Goal: Task Accomplishment & Management: Manage account settings

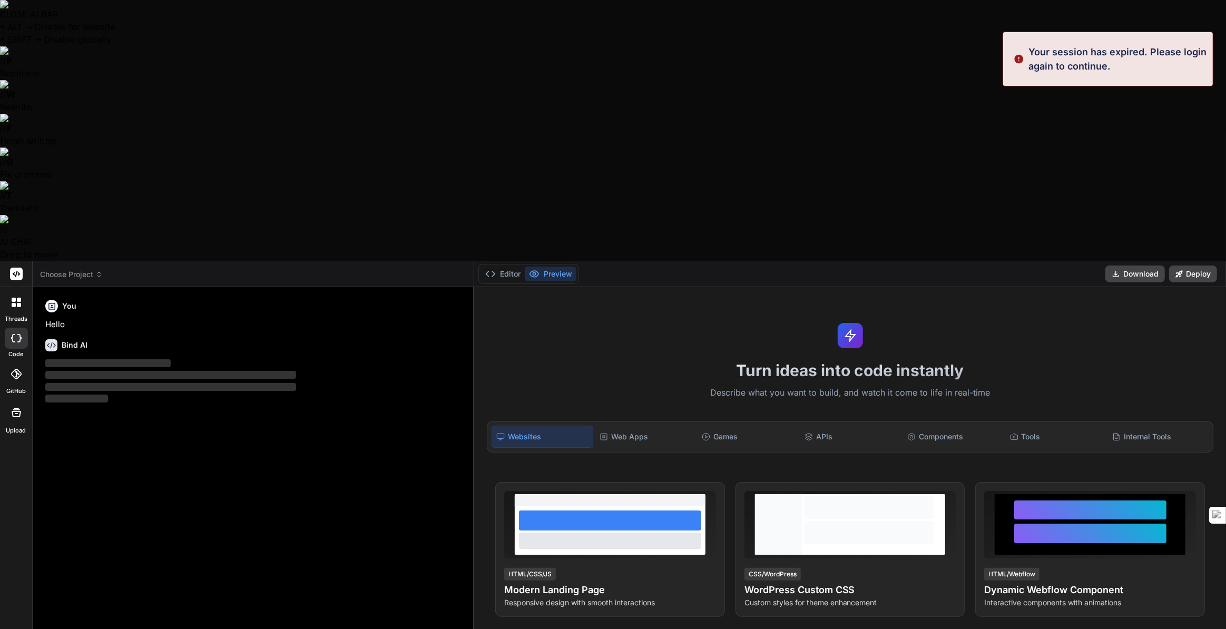
click at [1043, 82] on div "Your session has expired. Please login again to continue." at bounding box center [1108, 59] width 211 height 55
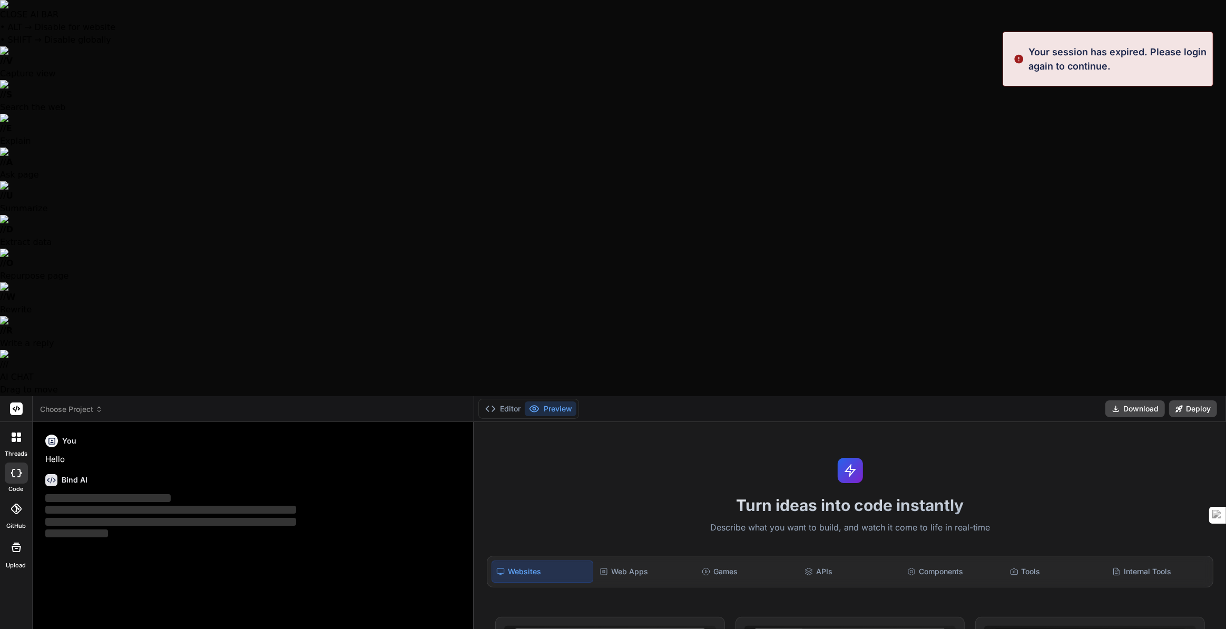
click at [1077, 71] on p "Your session has expired. Please login again to continue." at bounding box center [1118, 59] width 178 height 28
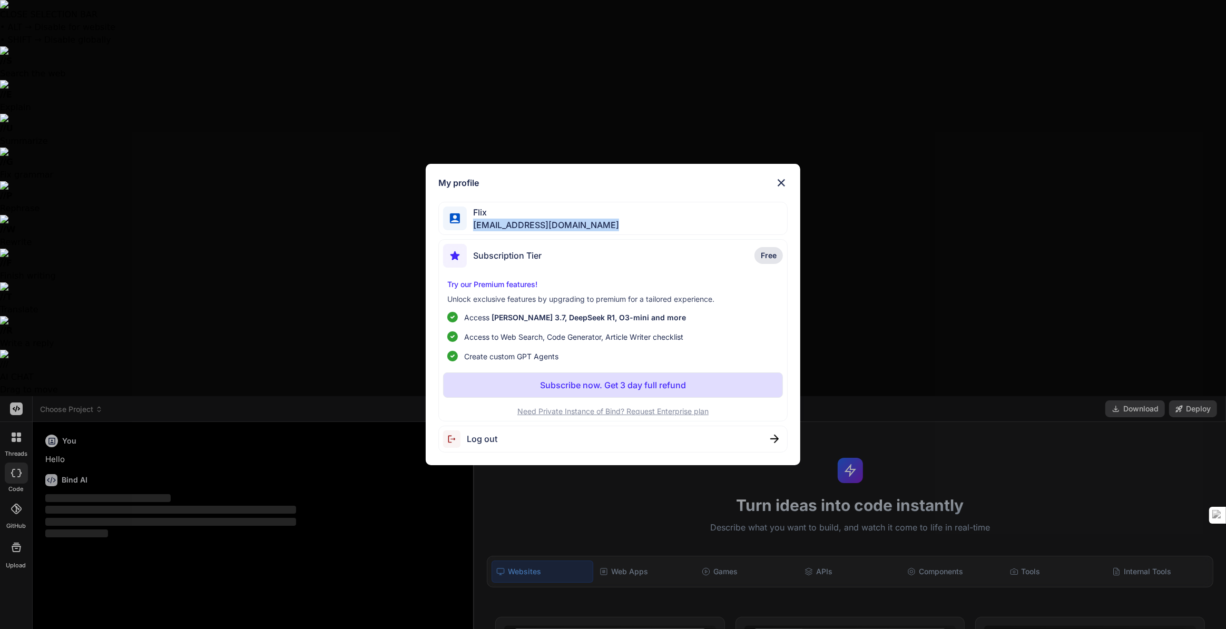
drag, startPoint x: 473, startPoint y: 203, endPoint x: 692, endPoint y: 213, distance: 218.9
click at [692, 213] on div "Flix flixentproductions@gmail.com" at bounding box center [613, 218] width 349 height 33
copy span "flixentproductions@gmail.com"
click at [301, 402] on div "My profile Flix flixentproductions@gmail.com Subscription Tier Free Try our Pre…" at bounding box center [613, 314] width 1226 height 629
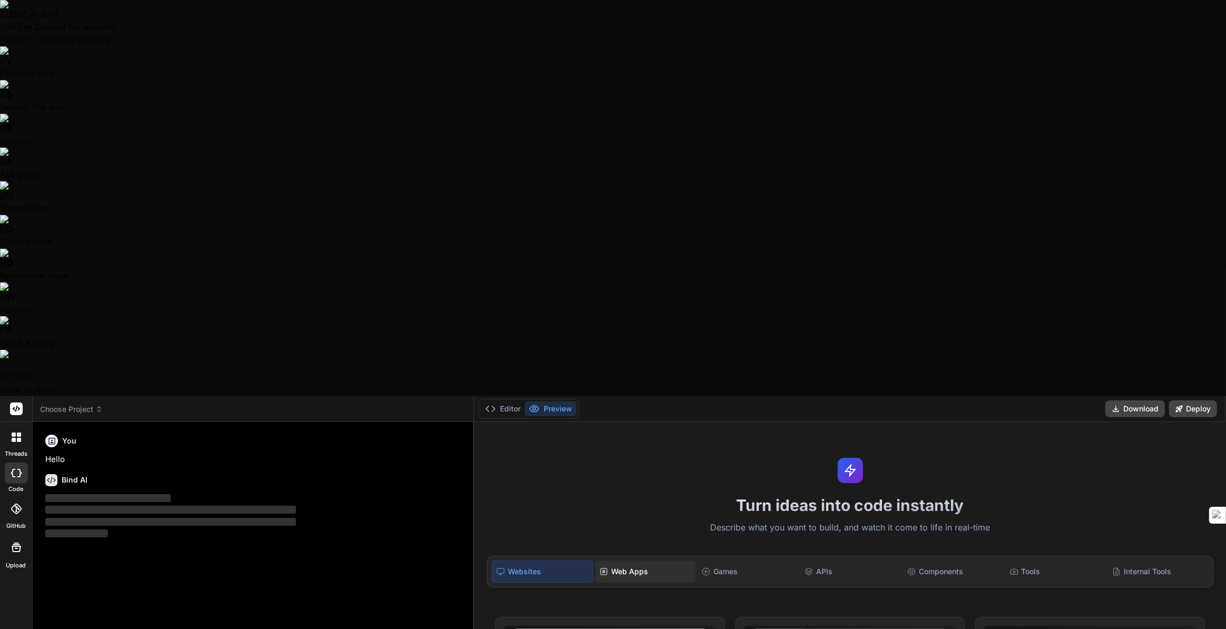
click at [654, 561] on div "Web Apps" at bounding box center [646, 572] width 101 height 22
click at [748, 561] on div "Games" at bounding box center [748, 572] width 101 height 22
click at [839, 561] on div "APIs" at bounding box center [851, 572] width 101 height 22
click at [954, 561] on div "Components" at bounding box center [953, 572] width 101 height 22
click at [1139, 561] on div "Internal Tools" at bounding box center [1158, 572] width 101 height 22
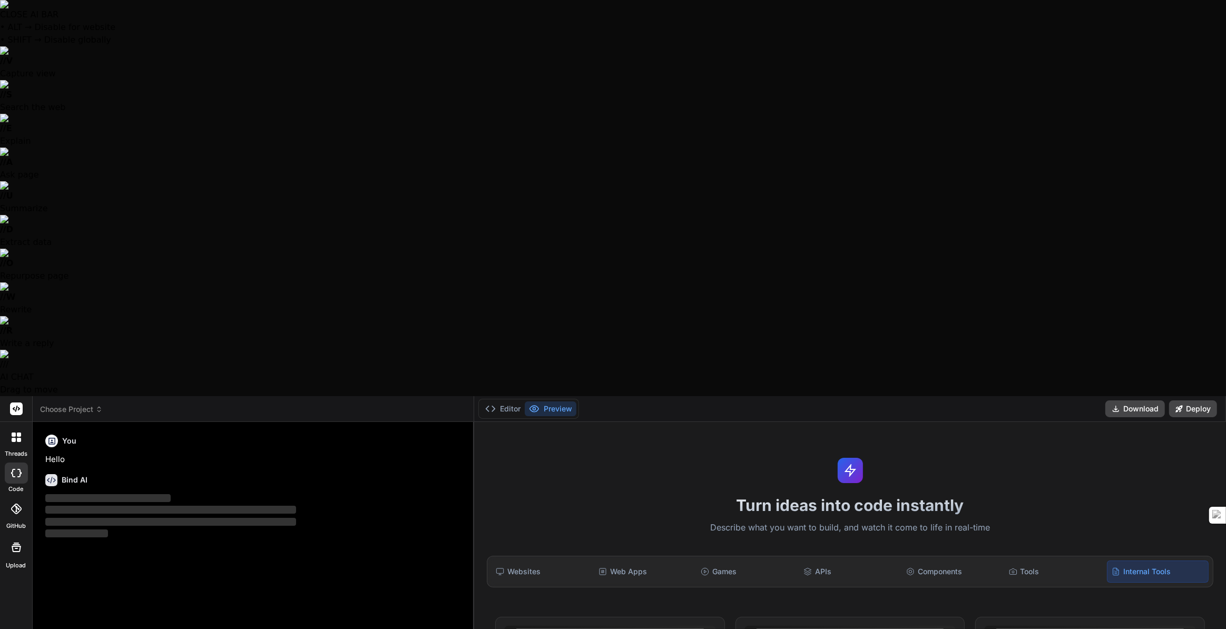
click at [11, 504] on icon at bounding box center [16, 509] width 11 height 11
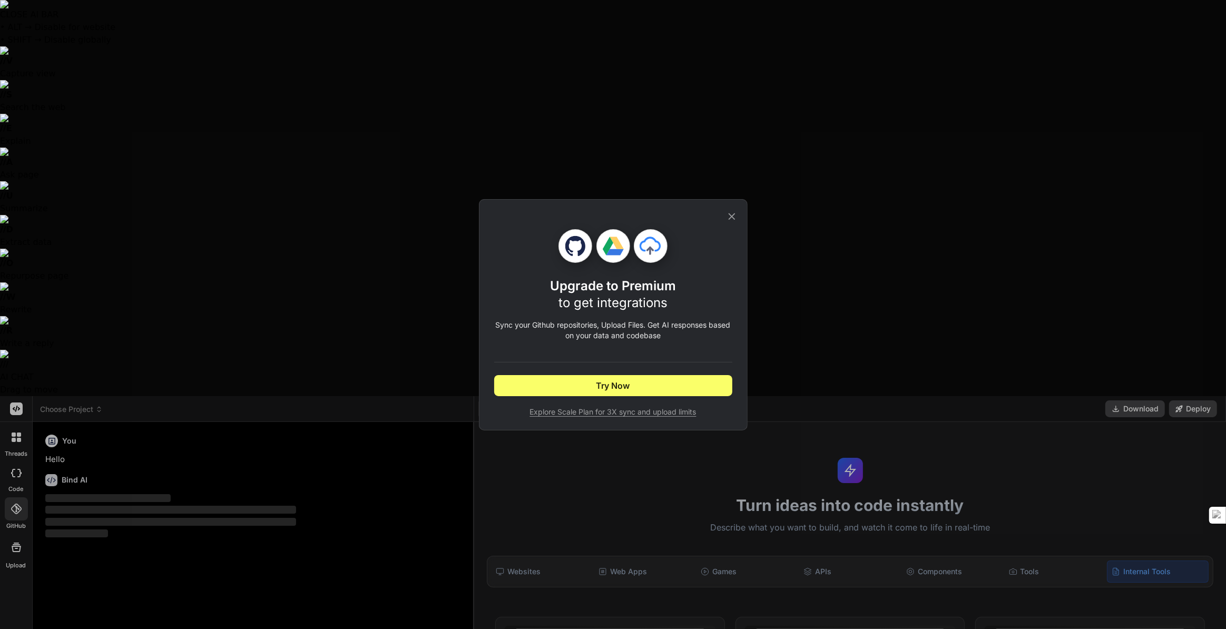
click at [729, 211] on icon at bounding box center [732, 217] width 12 height 12
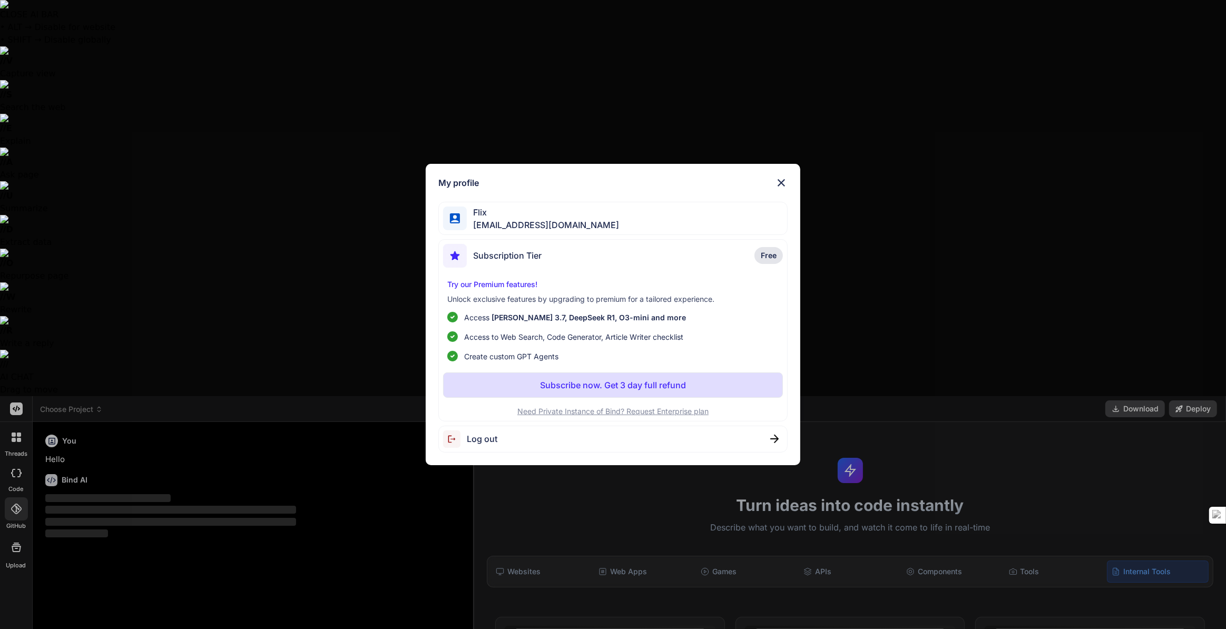
click at [495, 445] on span "Log out" at bounding box center [482, 439] width 31 height 13
type textarea "x"
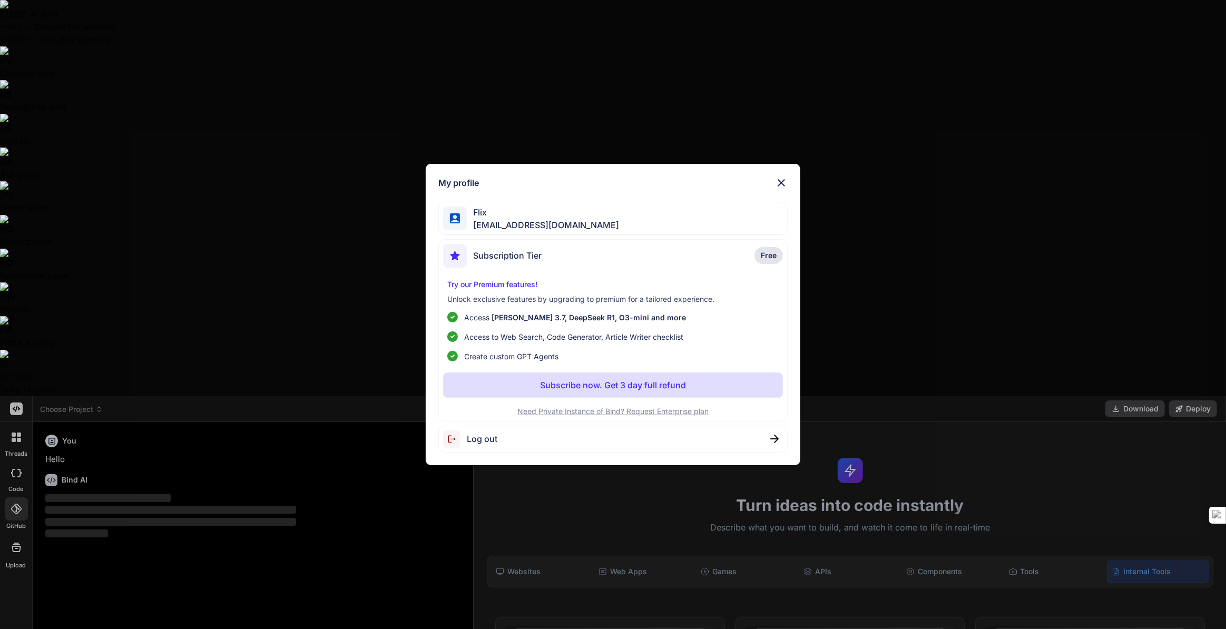
click at [498, 445] on span "Log out" at bounding box center [482, 439] width 31 height 13
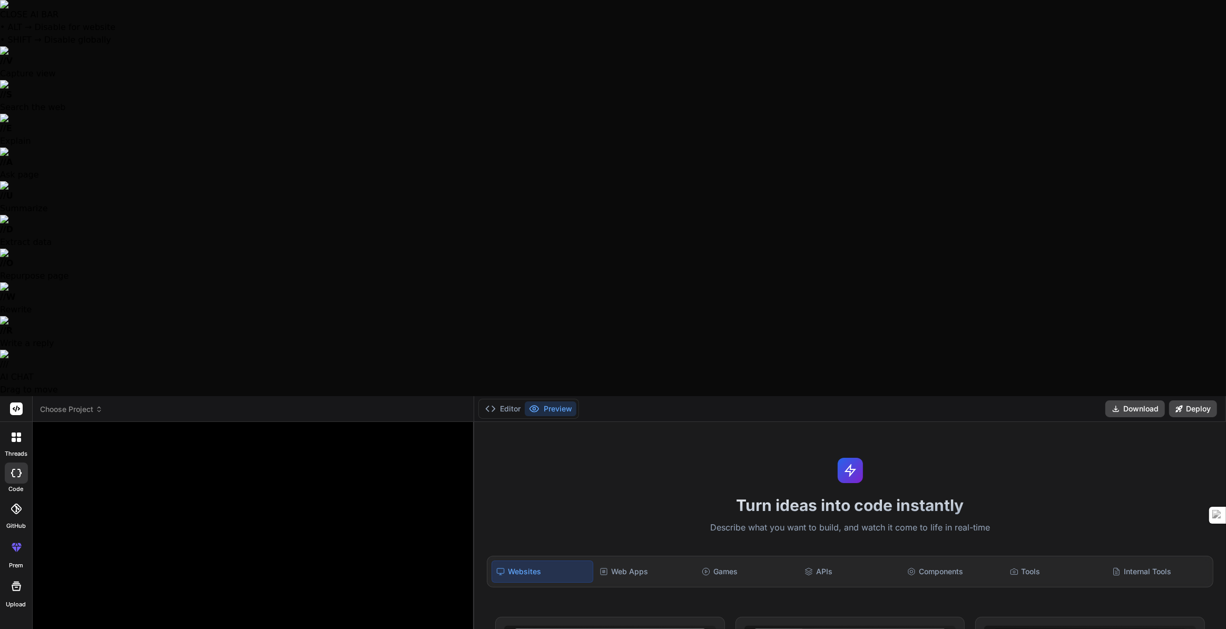
click at [558, 402] on button "Preview" at bounding box center [551, 409] width 52 height 15
click at [523, 402] on button "Editor" at bounding box center [503, 409] width 44 height 15
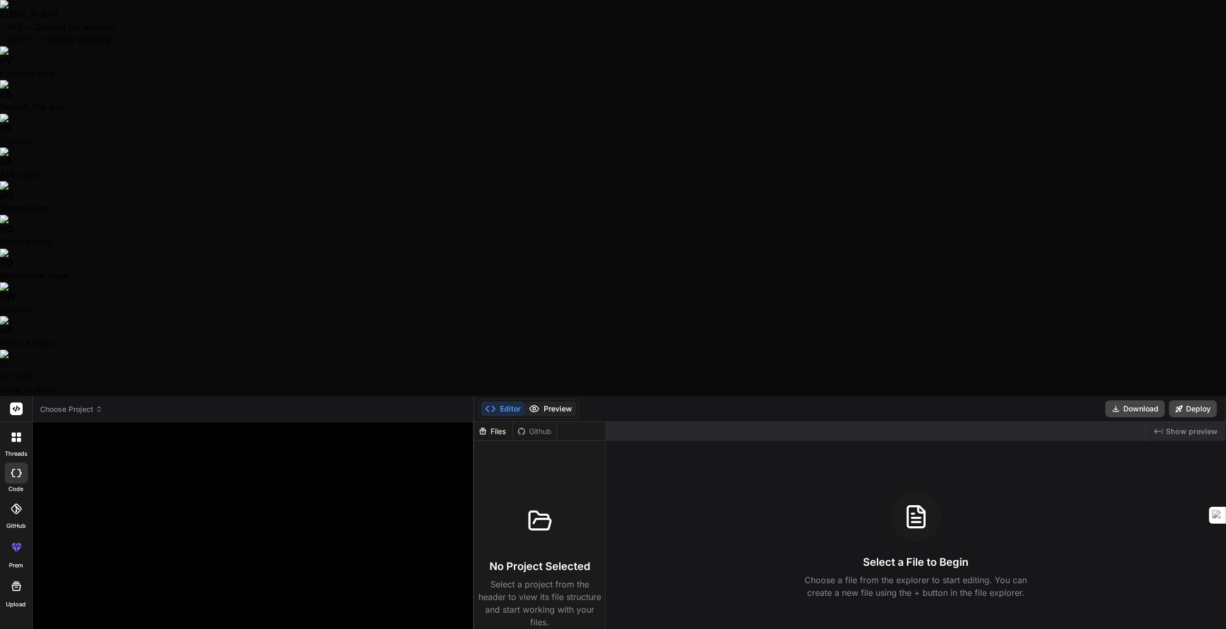
click at [556, 402] on button "Preview" at bounding box center [551, 409] width 52 height 15
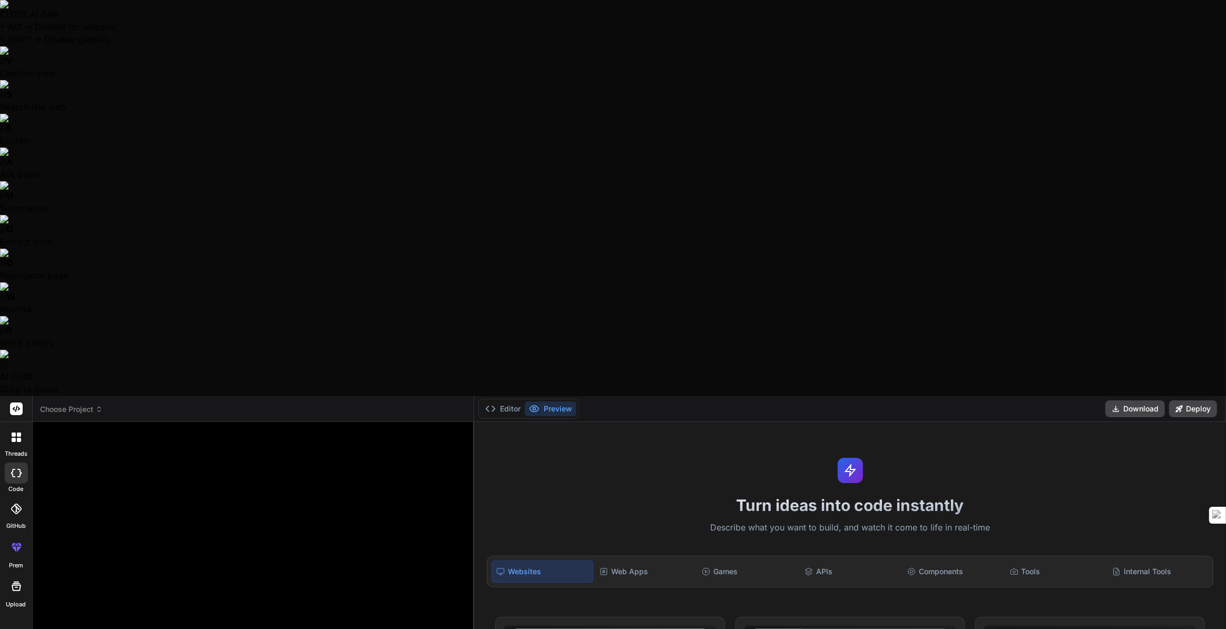
click at [14, 504] on icon at bounding box center [16, 509] width 11 height 11
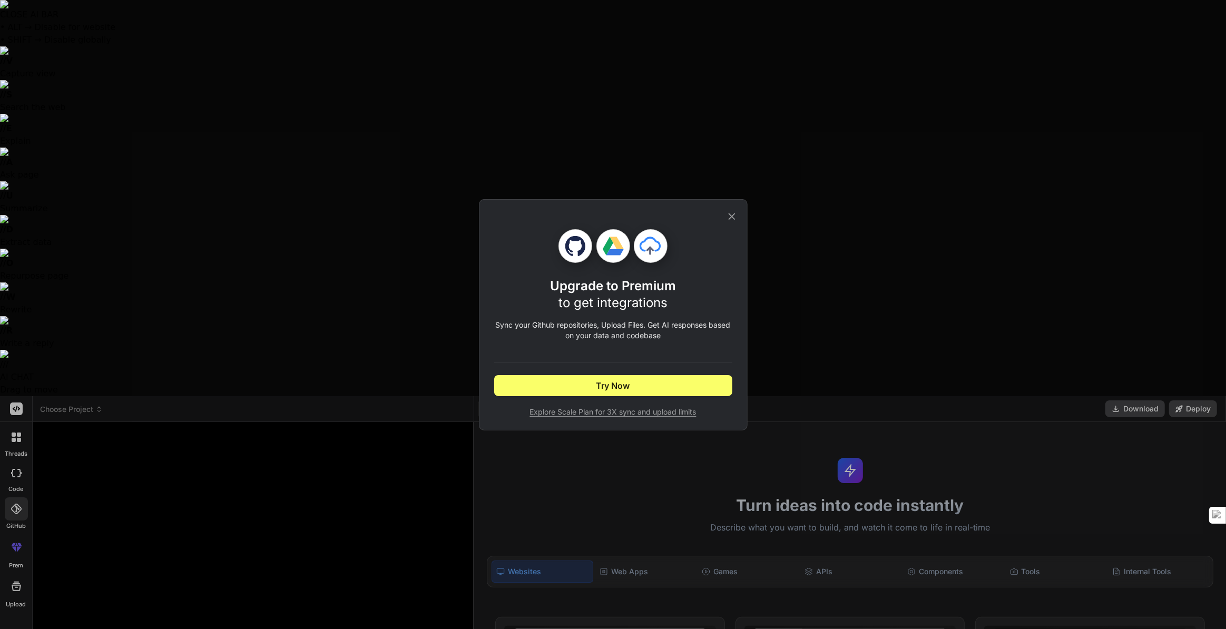
click at [729, 199] on div "Upgrade to Premium to get integrations Sync your Github repositories, Upload Fi…" at bounding box center [613, 314] width 269 height 231
click at [729, 211] on icon at bounding box center [732, 217] width 12 height 12
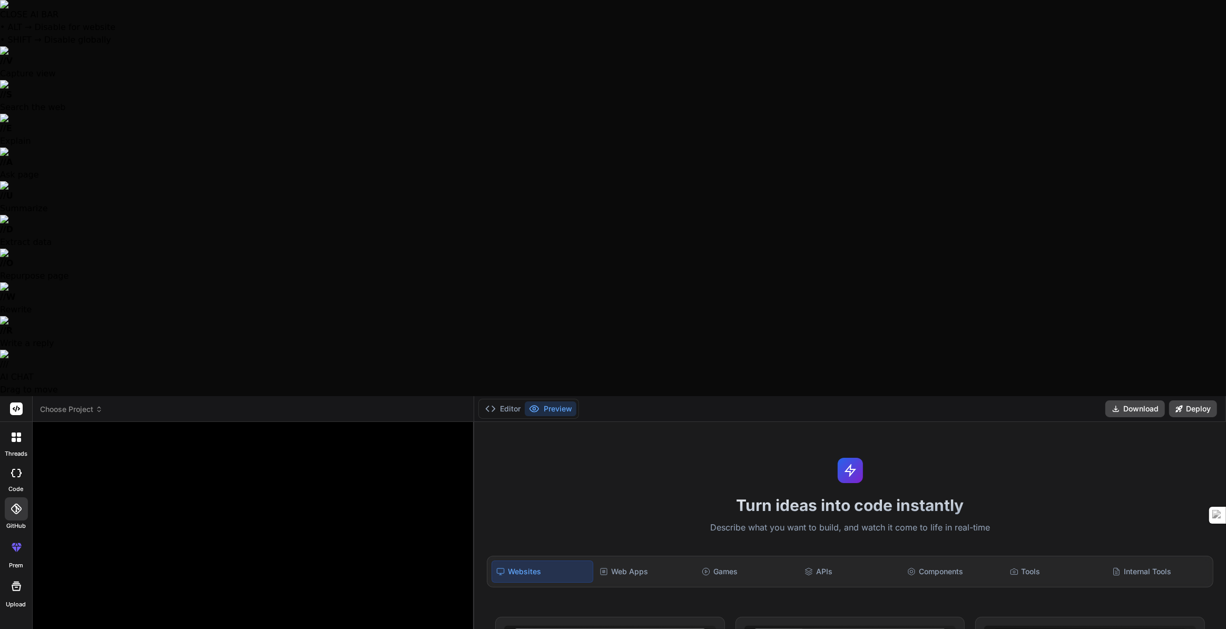
click at [15, 426] on div at bounding box center [16, 437] width 22 height 22
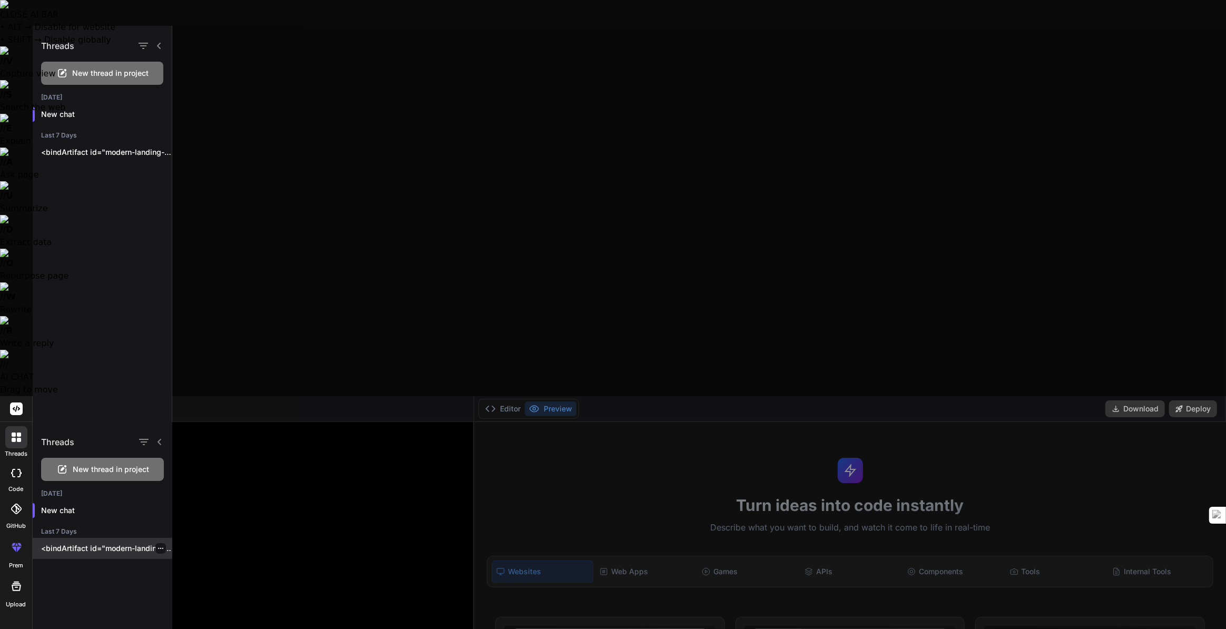
click at [70, 543] on p "<bindArtifact id="modern-landing-page" title="Modern Landing Page"> <bindAction…" at bounding box center [106, 548] width 131 height 11
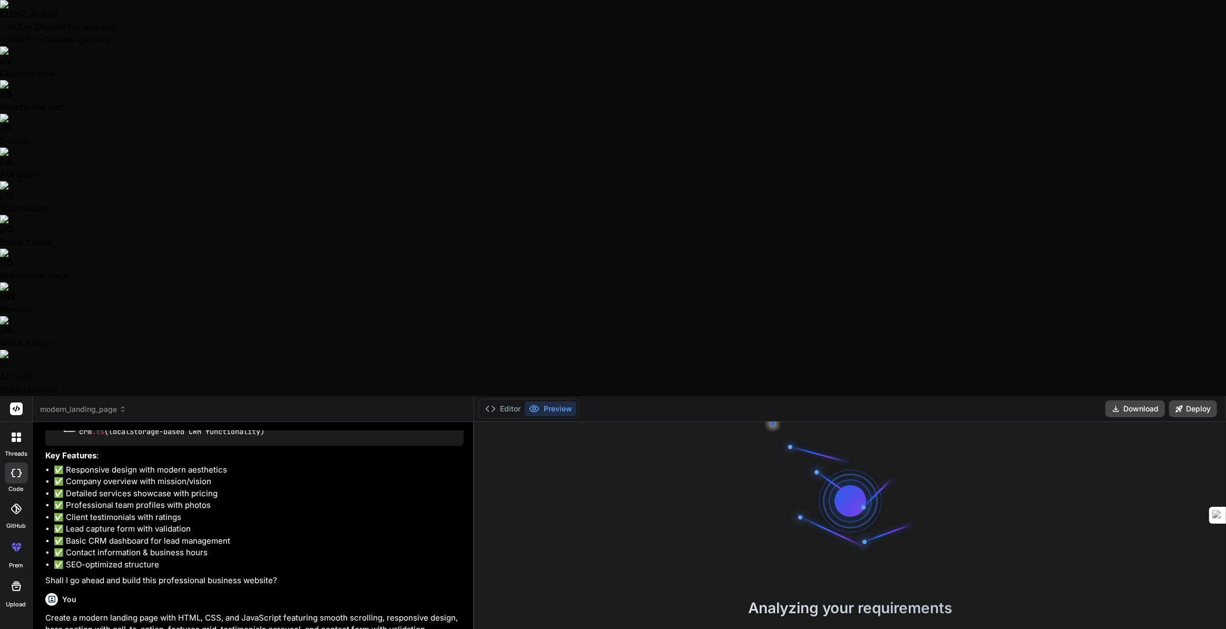
scroll to position [612, 0]
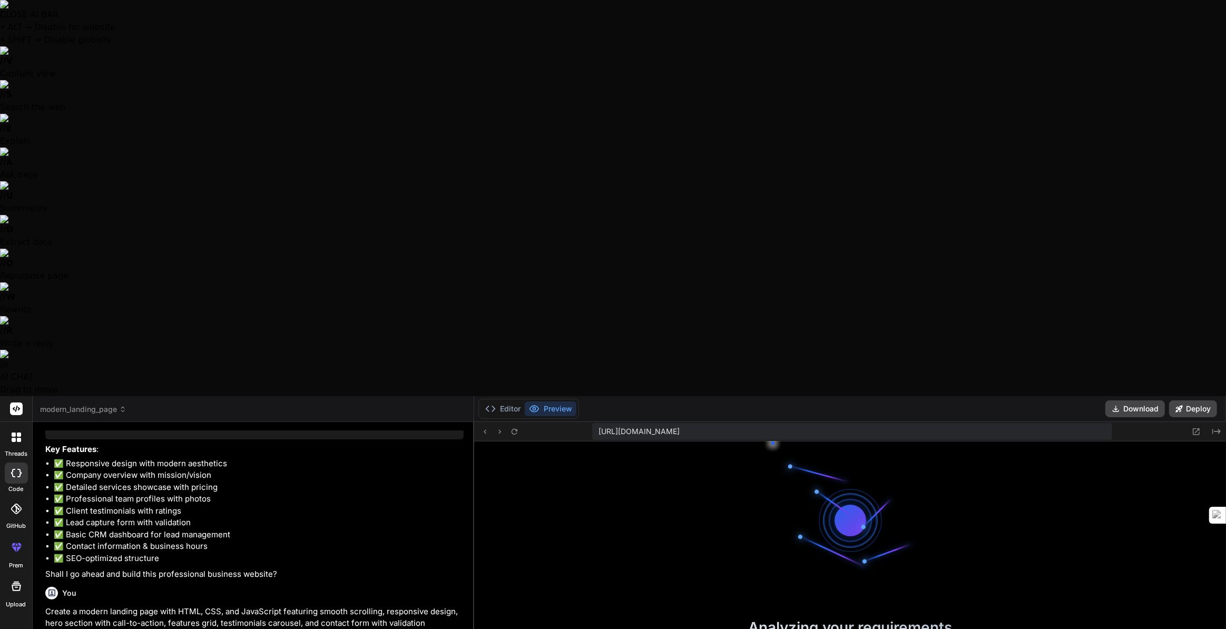
type textarea "x"
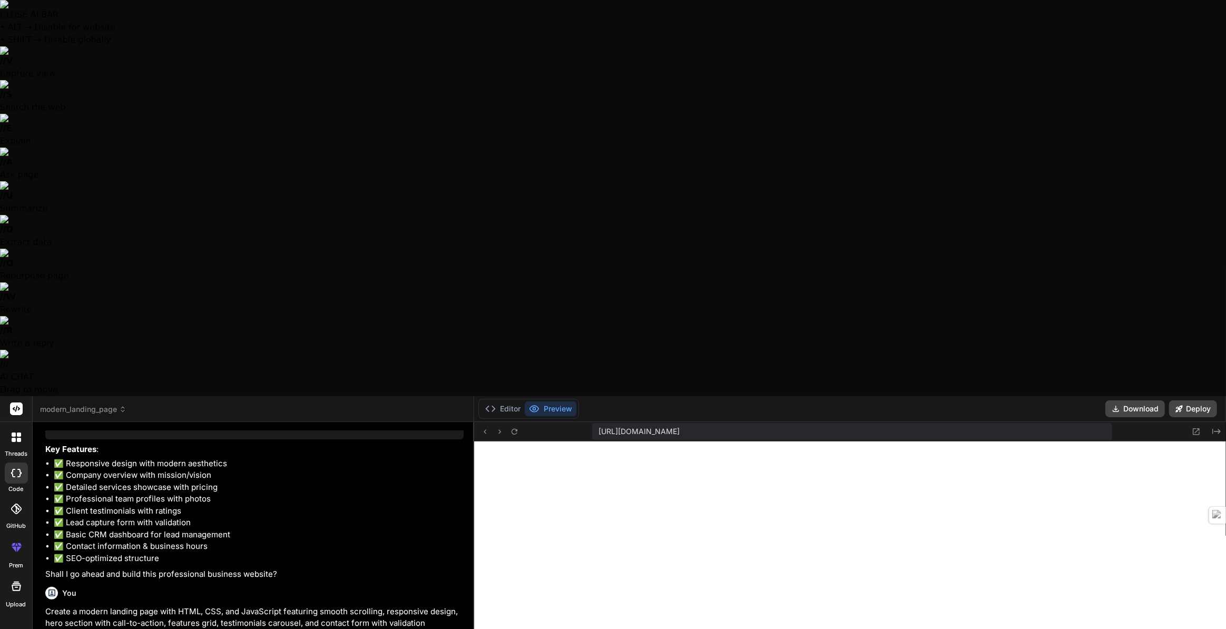
scroll to position [337, 0]
click at [1192, 427] on icon at bounding box center [1196, 431] width 9 height 9
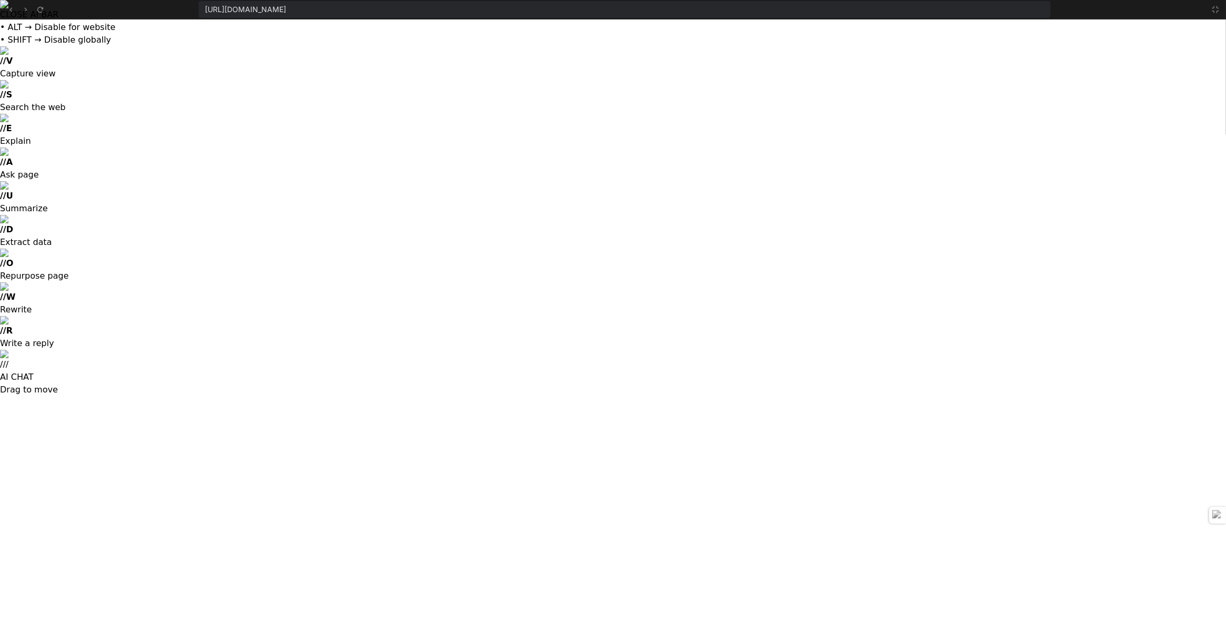
scroll to position [398, 0]
click at [1213, 12] on icon at bounding box center [1216, 9] width 6 height 6
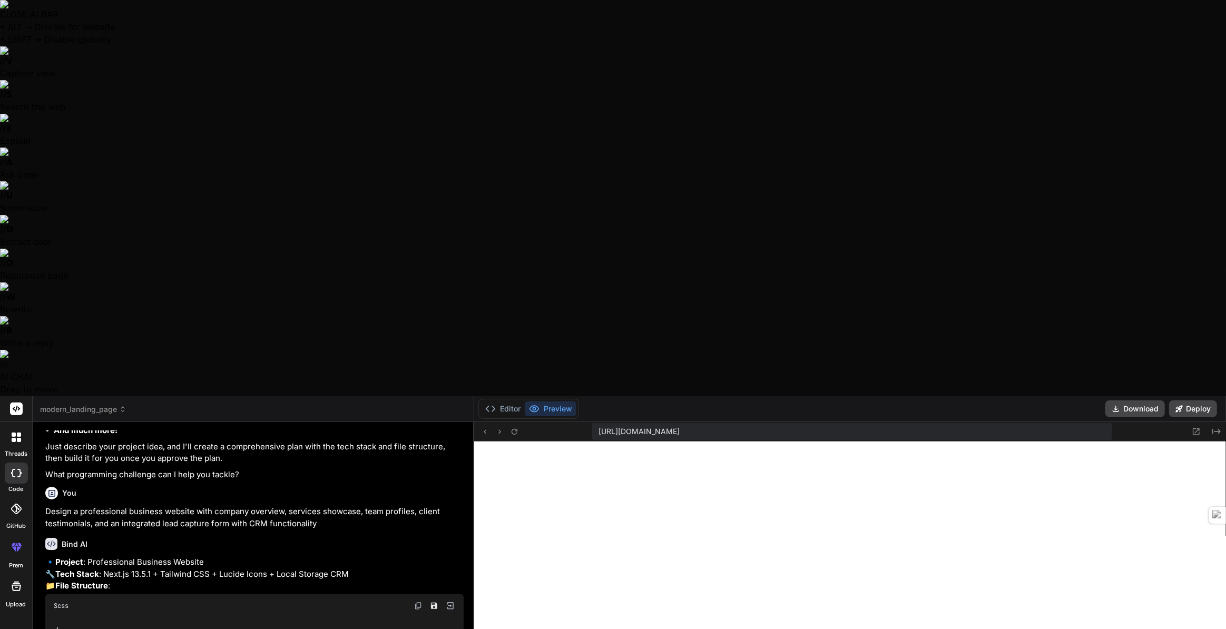
scroll to position [37, 0]
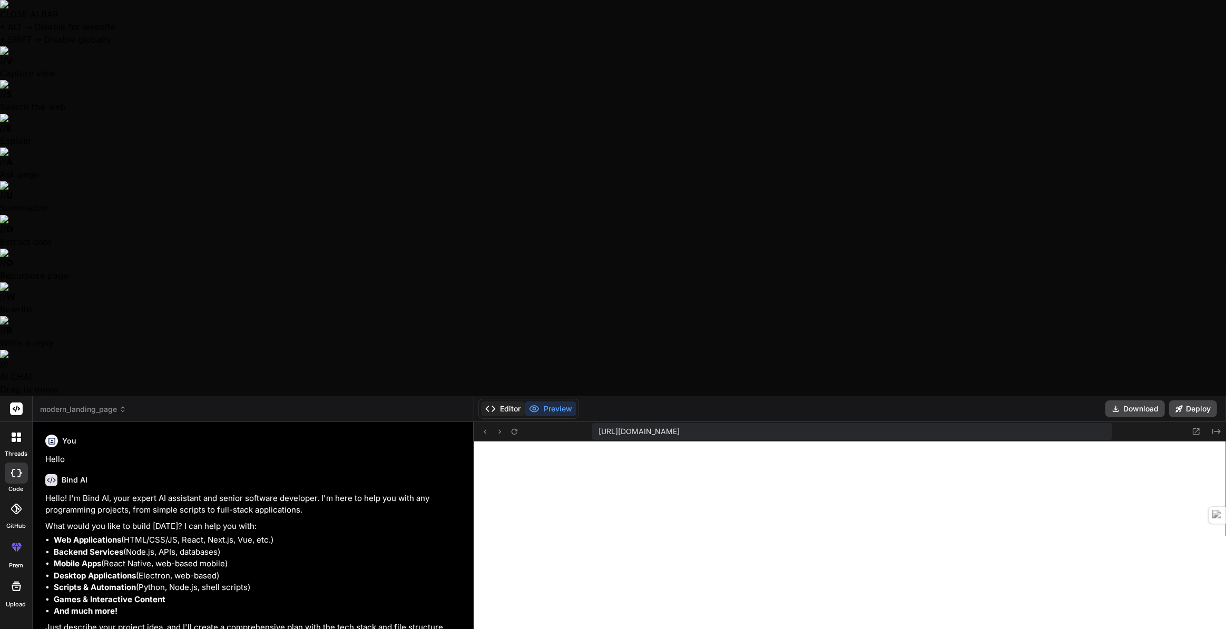
click at [501, 402] on button "Editor" at bounding box center [503, 409] width 44 height 15
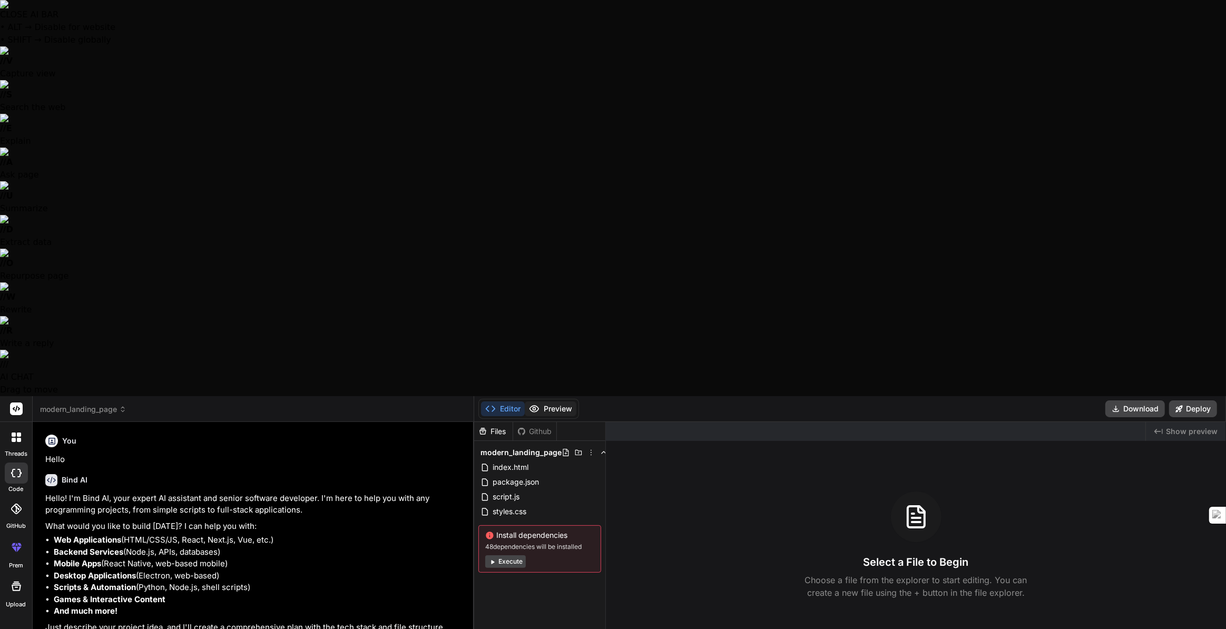
click at [553, 402] on button "Preview" at bounding box center [551, 409] width 52 height 15
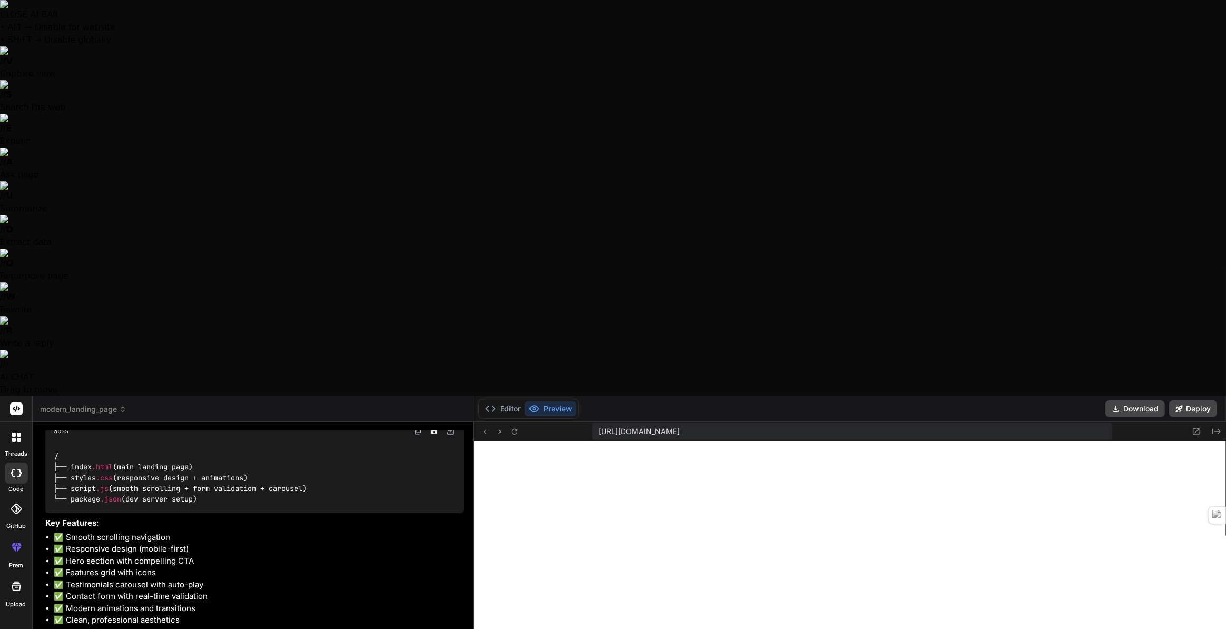
scroll to position [1138, 0]
